Goal: Task Accomplishment & Management: Use online tool/utility

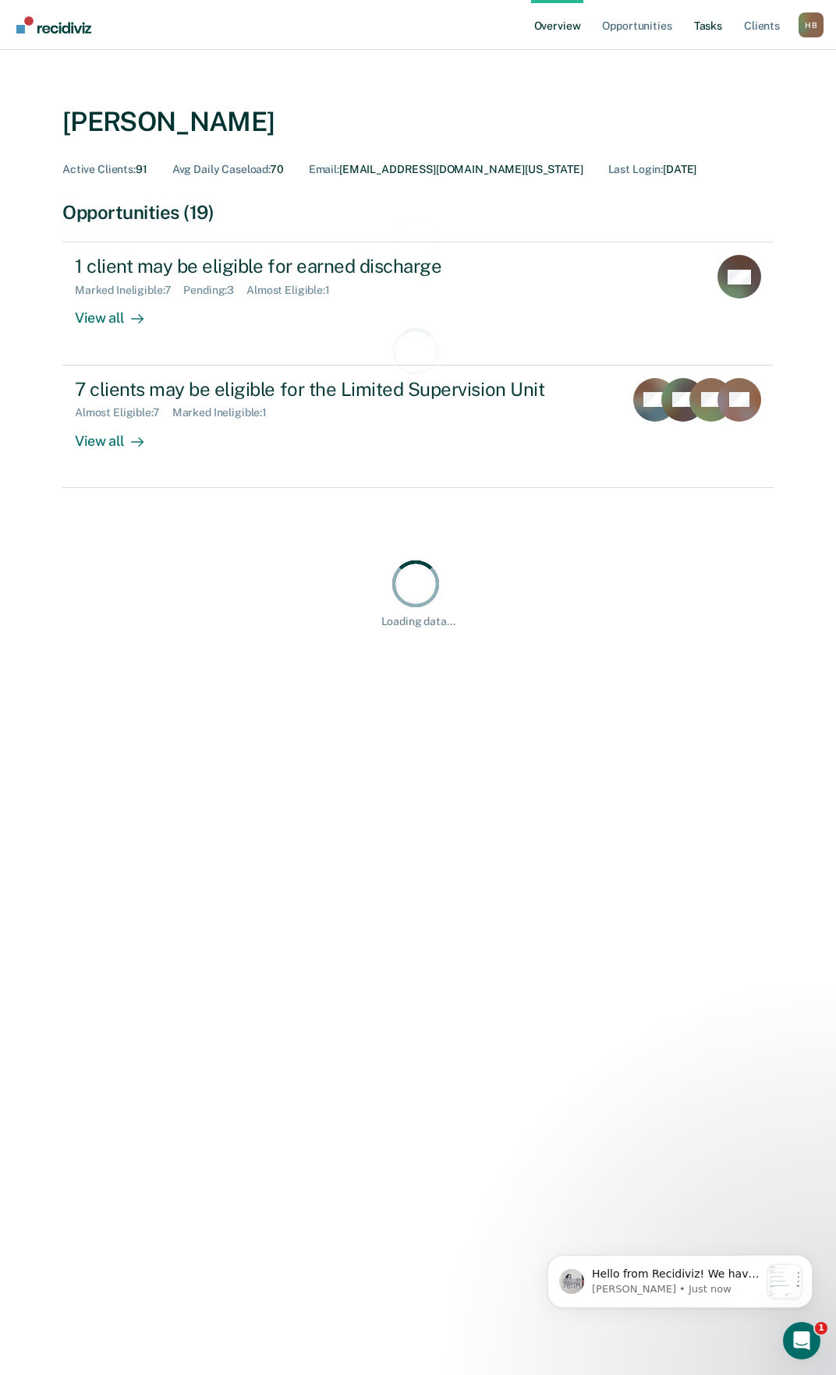
click at [702, 25] on link "Tasks" at bounding box center [708, 25] width 34 height 50
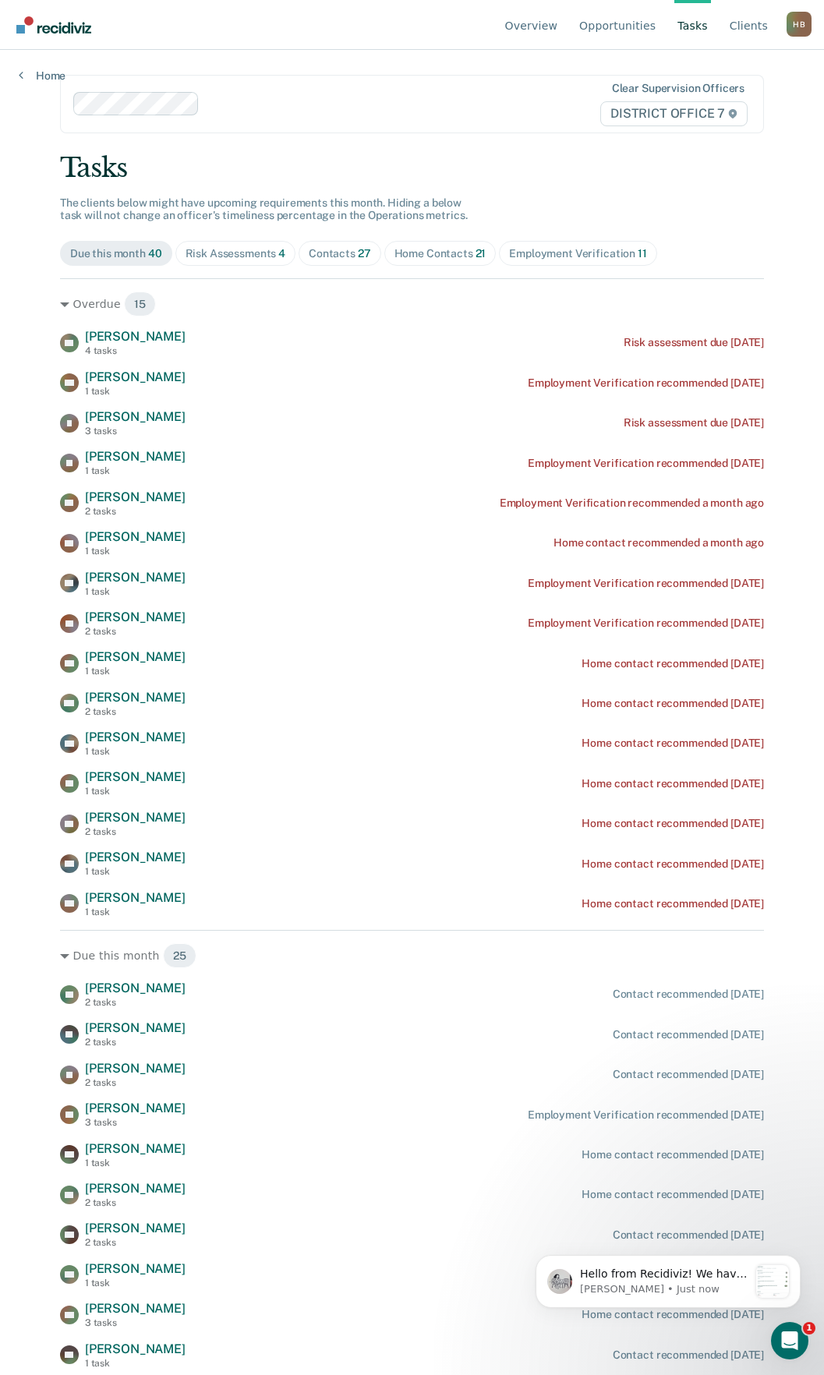
click at [464, 263] on span "Home Contacts 21" at bounding box center [440, 253] width 112 height 25
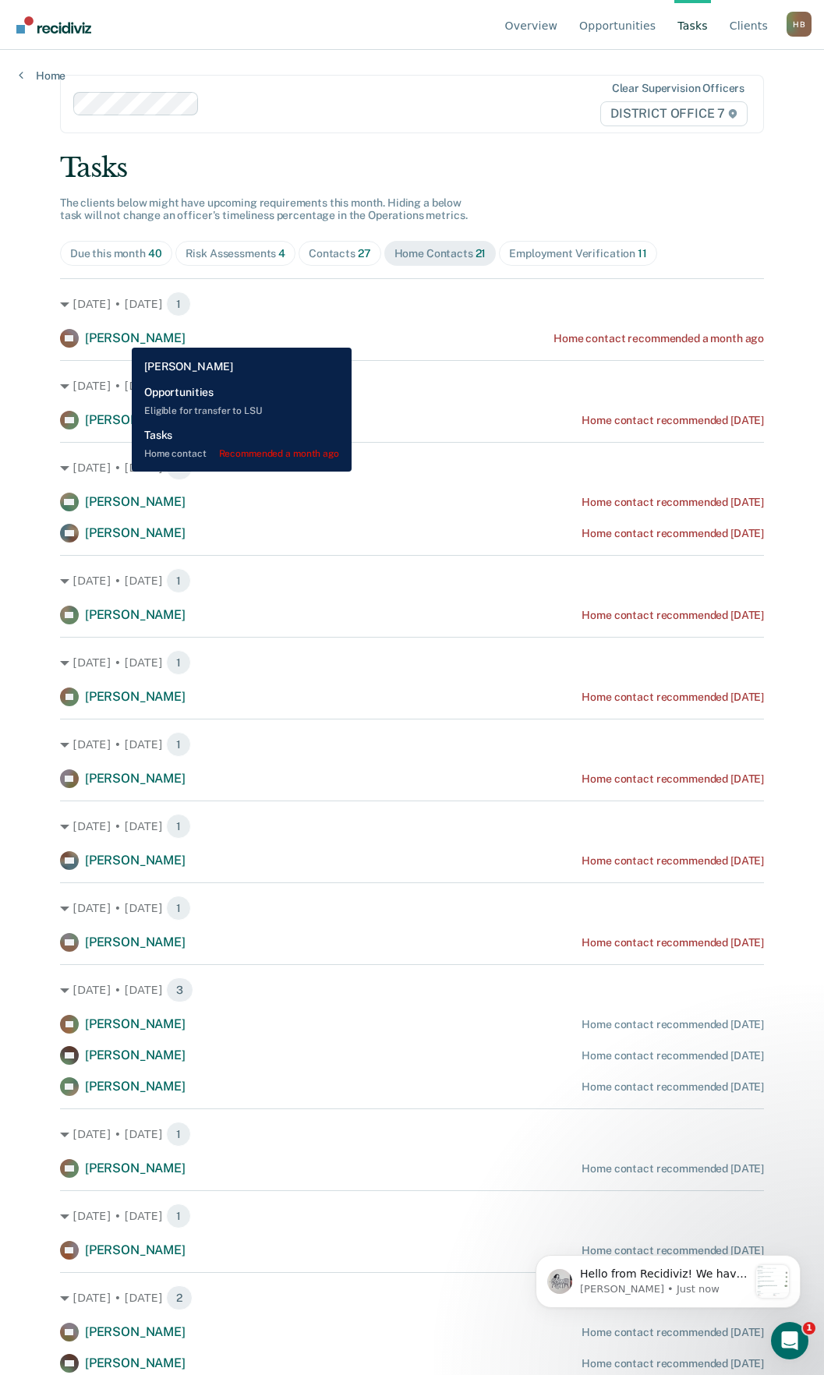
click at [120, 337] on span "[PERSON_NAME]" at bounding box center [135, 338] width 101 height 15
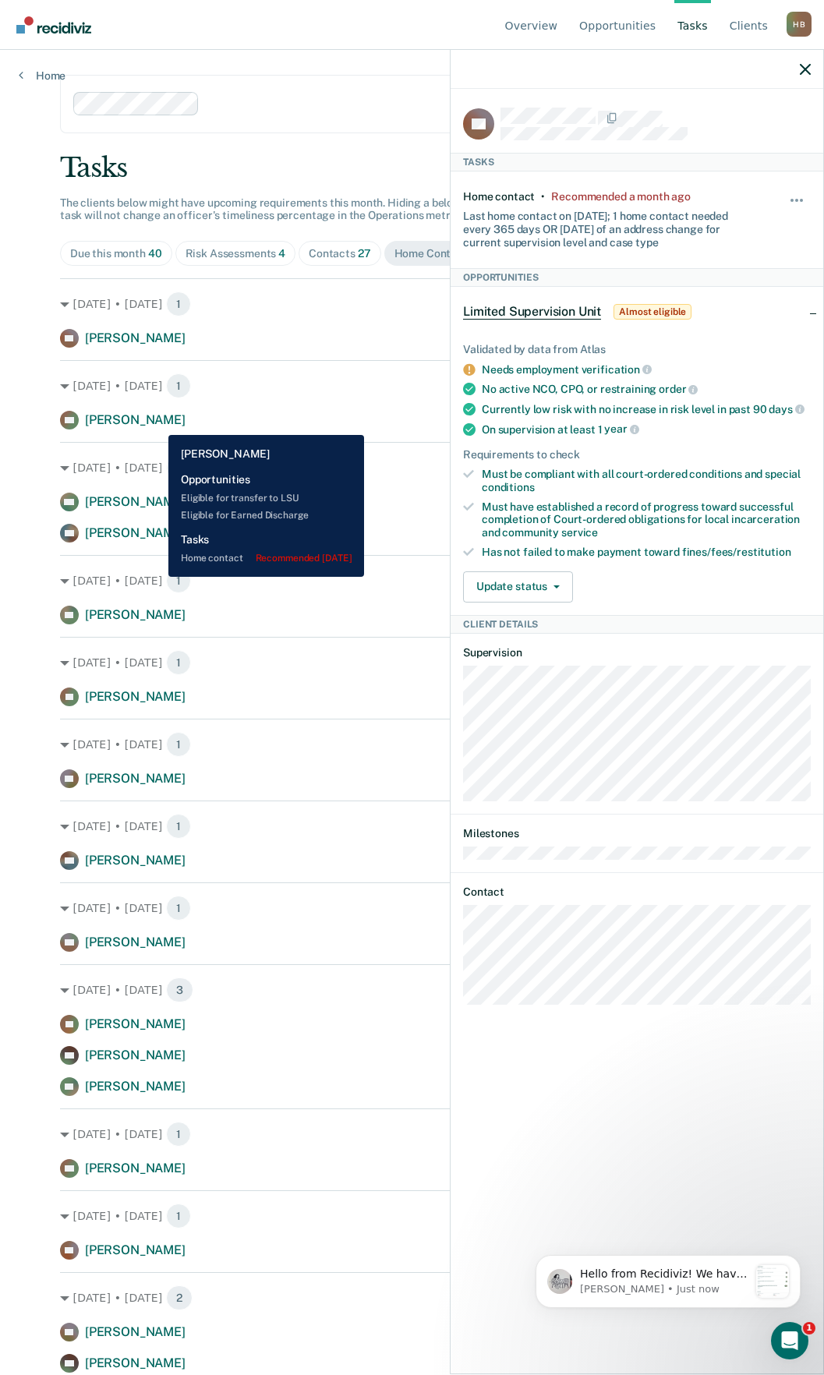
click at [157, 423] on div "AG [PERSON_NAME] Home contact recommended [DATE]" at bounding box center [412, 420] width 704 height 19
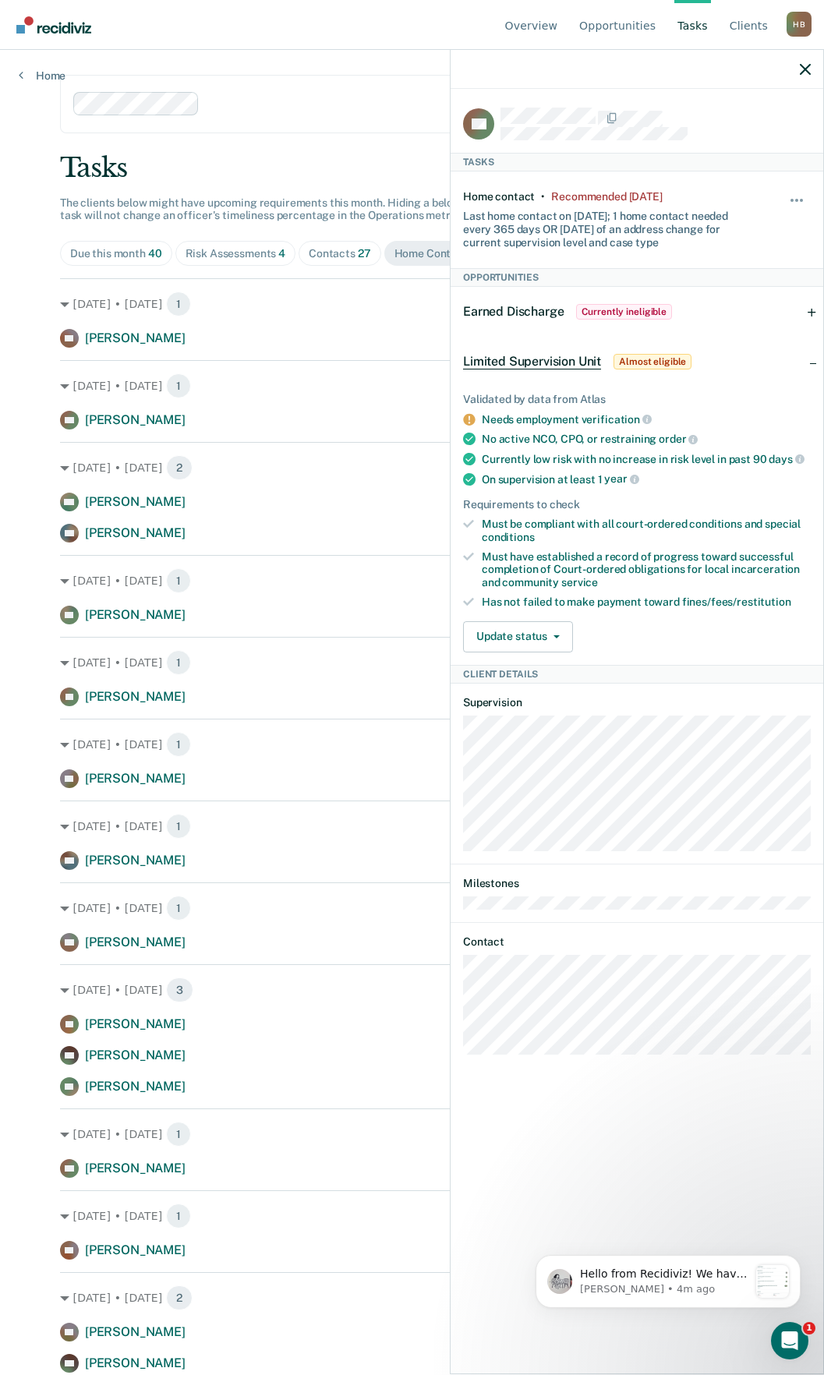
click at [798, 69] on div at bounding box center [637, 69] width 373 height 39
click at [808, 64] on icon "button" at bounding box center [805, 69] width 11 height 11
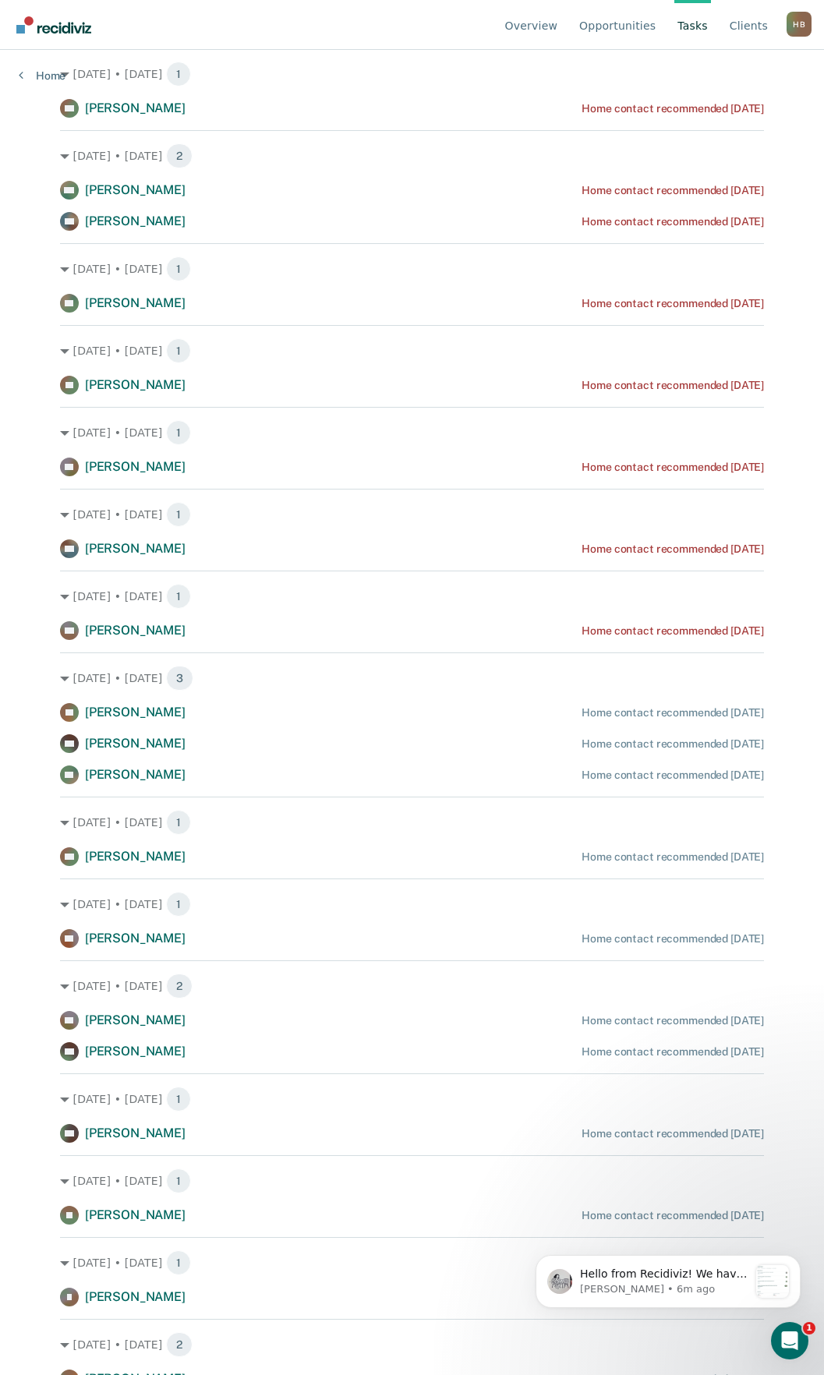
scroll to position [356, 0]
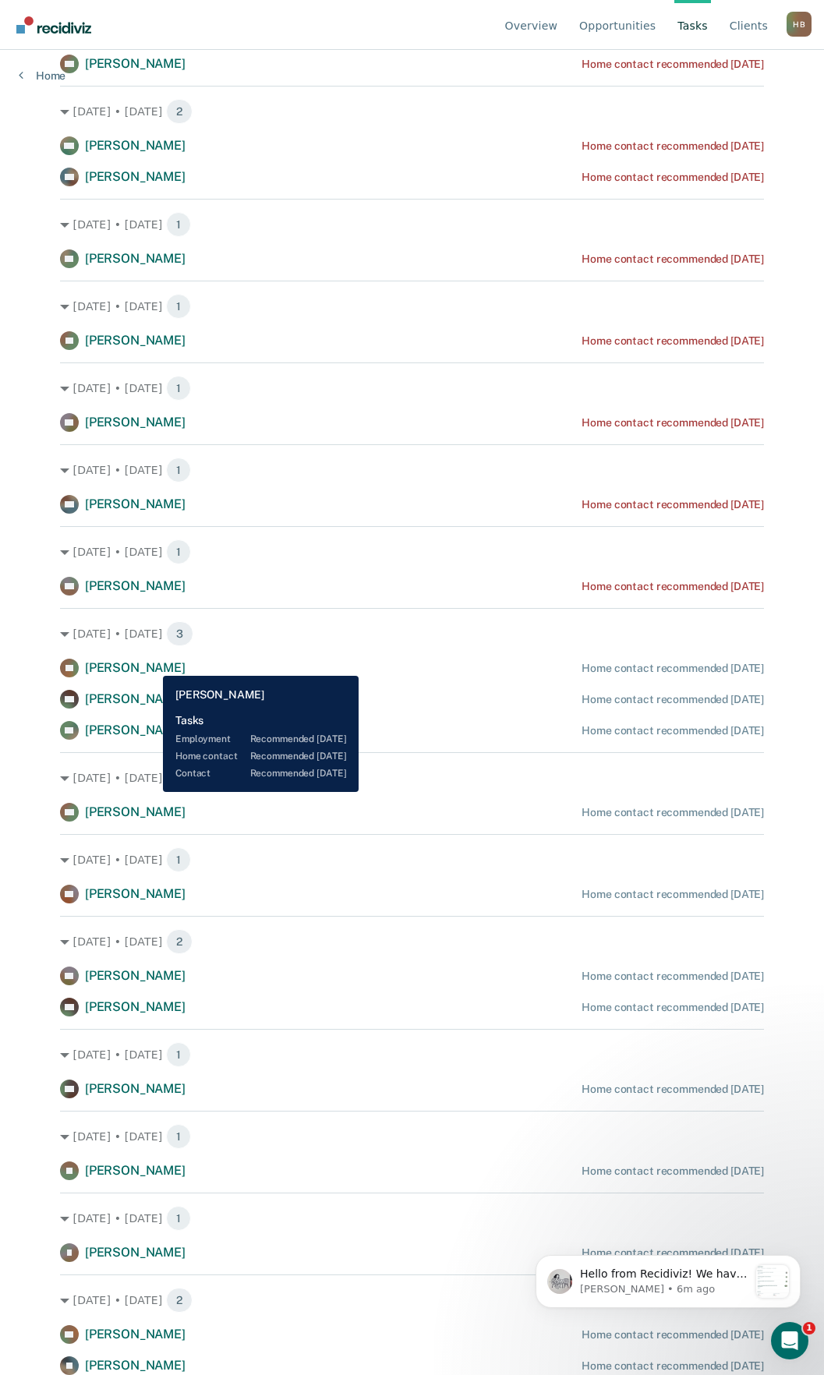
click at [151, 664] on span "[PERSON_NAME]" at bounding box center [135, 667] width 101 height 15
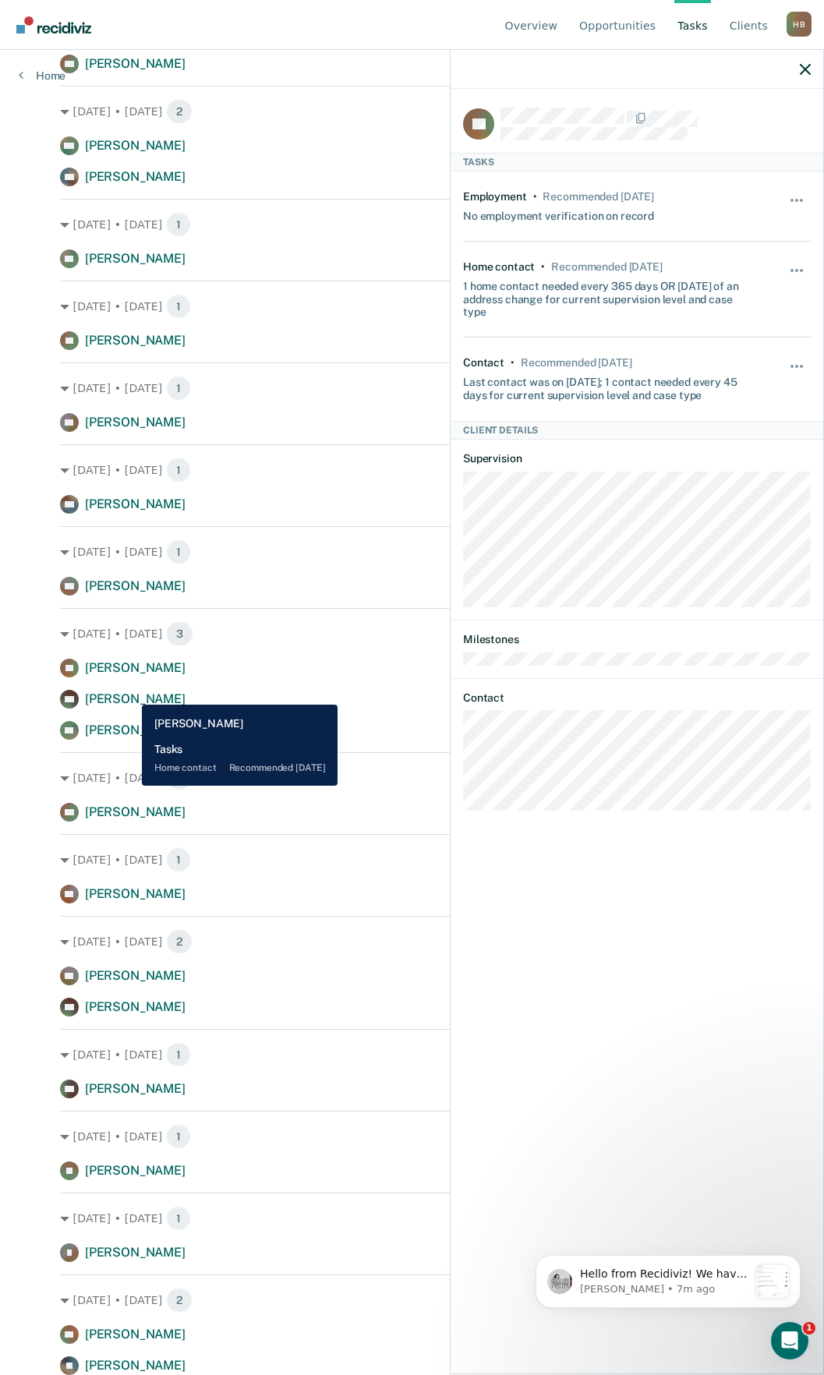
click at [130, 693] on span "[PERSON_NAME]" at bounding box center [135, 698] width 101 height 15
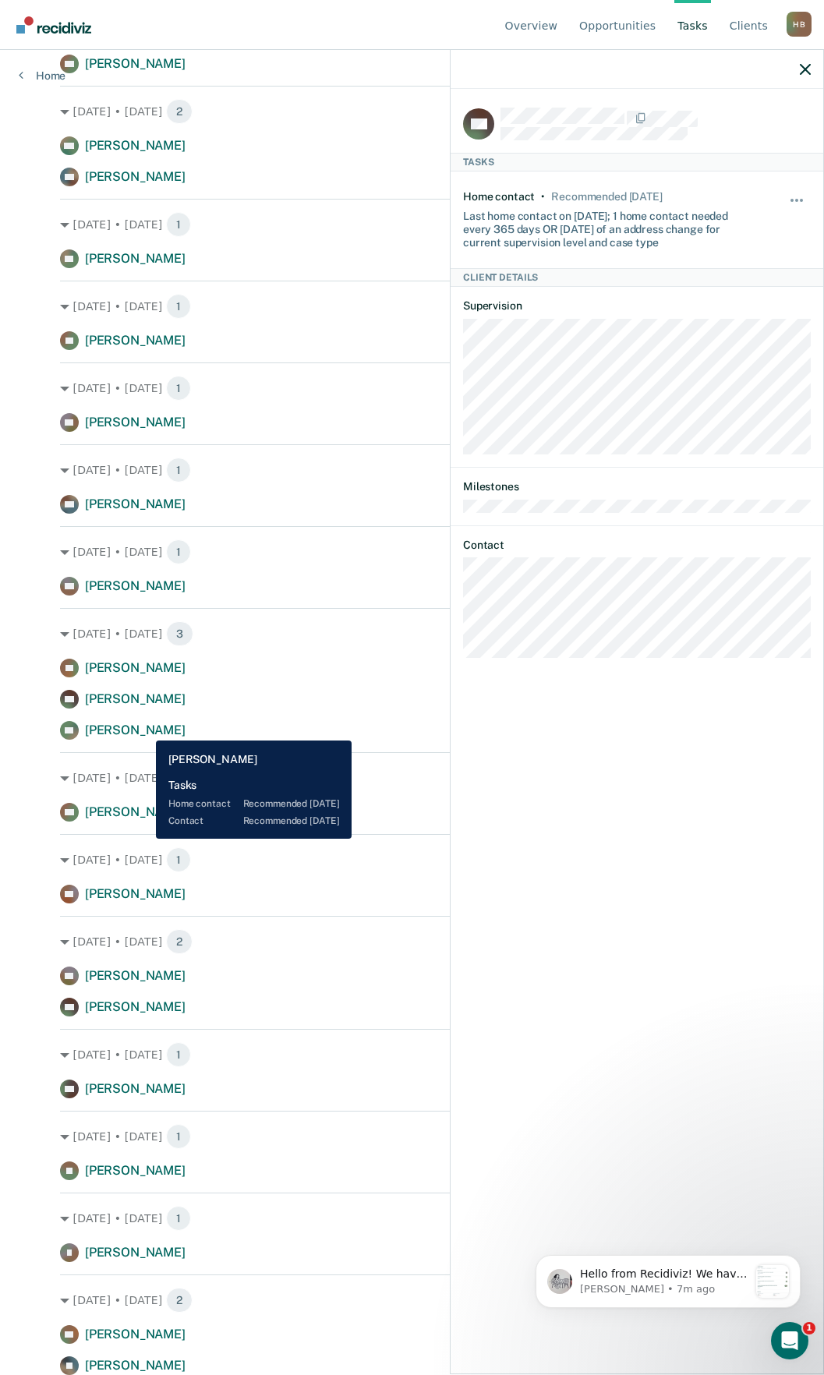
click at [144, 729] on span "[PERSON_NAME]" at bounding box center [135, 730] width 101 height 15
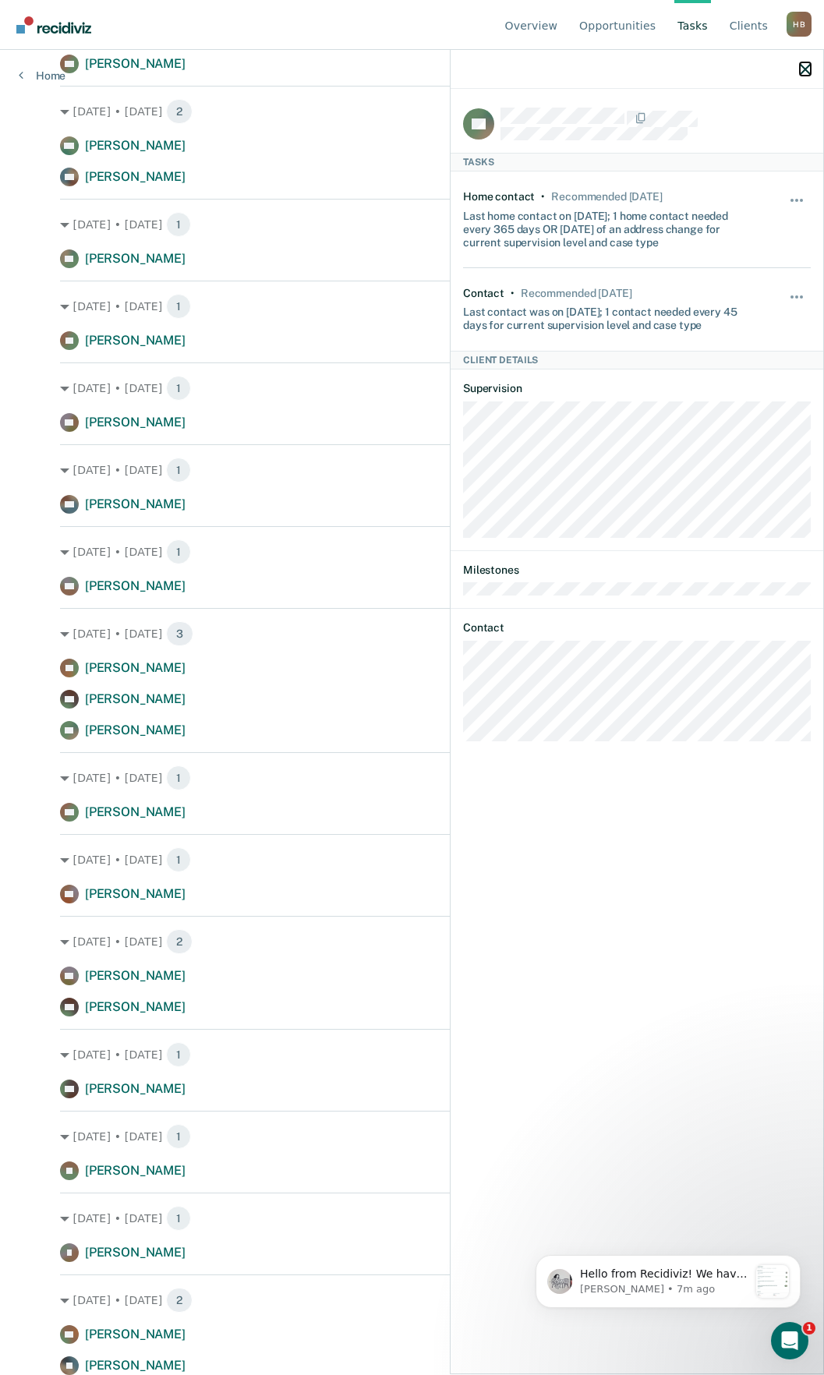
click at [802, 68] on icon "button" at bounding box center [805, 69] width 11 height 11
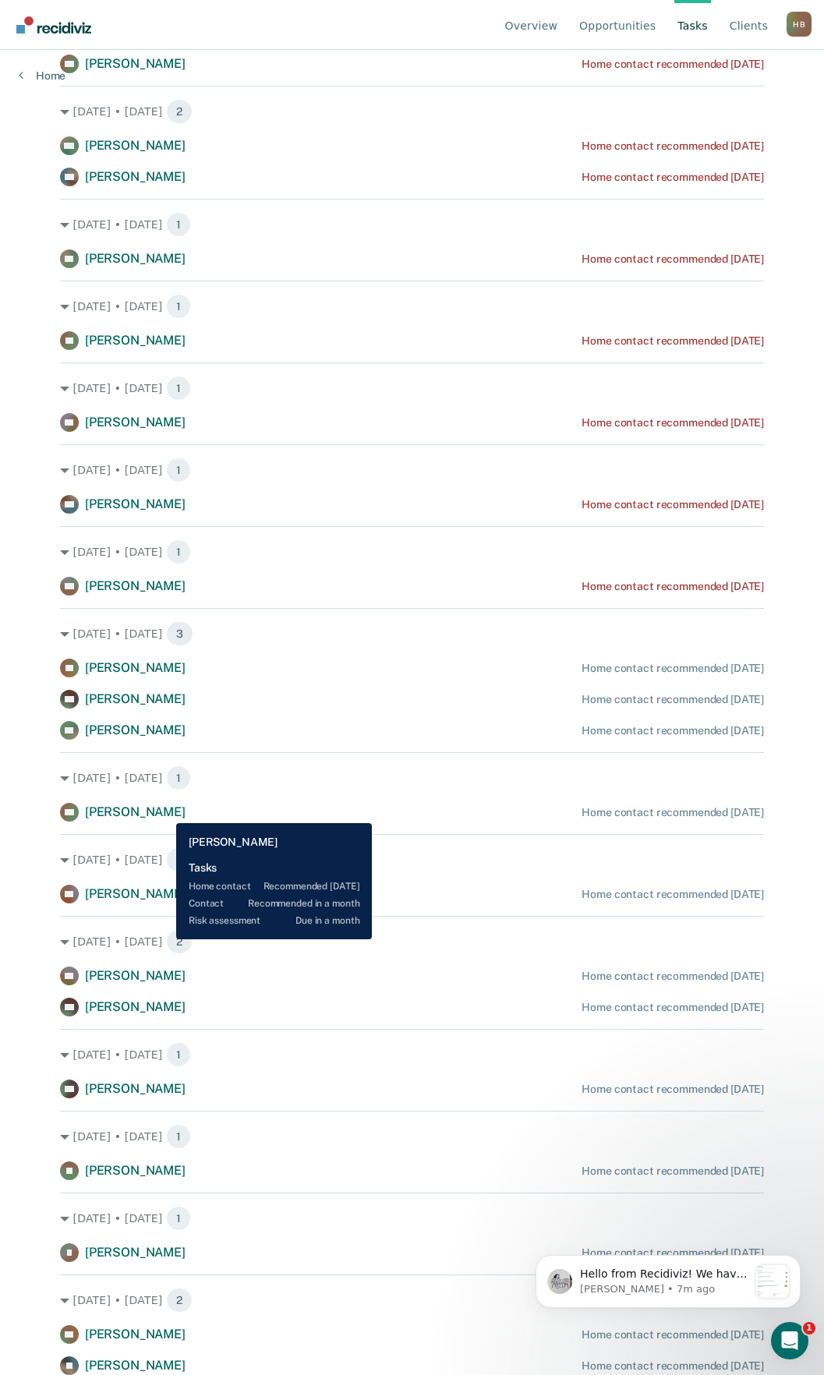
click at [164, 812] on span "[PERSON_NAME]" at bounding box center [135, 812] width 101 height 15
